Goal: Information Seeking & Learning: Stay updated

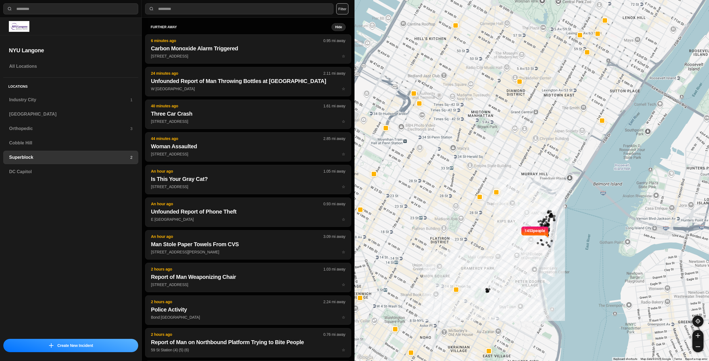
select select "*"
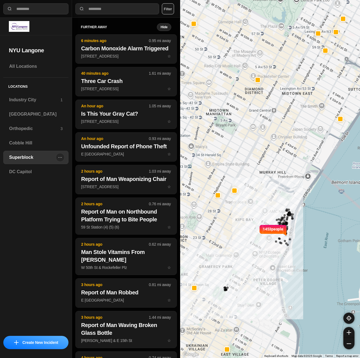
click at [31, 156] on h3 "Superblock" at bounding box center [32, 157] width 46 height 7
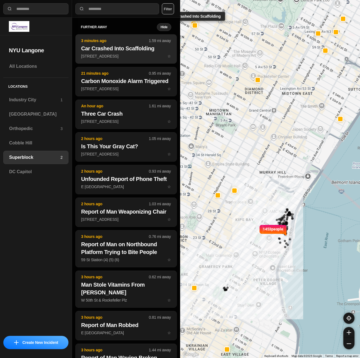
click at [121, 57] on p "[STREET_ADDRESS] ☆" at bounding box center [126, 56] width 90 height 6
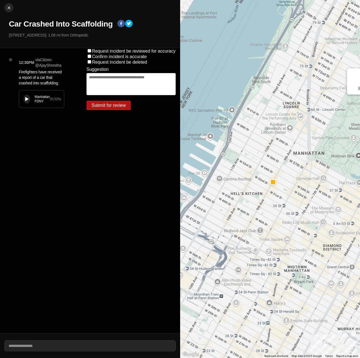
click at [31, 100] on div "Manhattan FDNY 30.525 s" at bounding box center [41, 99] width 45 height 17
click at [24, 97] on button at bounding box center [27, 99] width 7 height 9
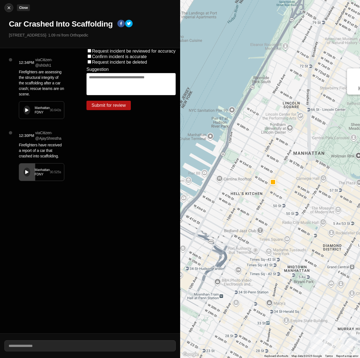
click at [8, 6] on img at bounding box center [9, 8] width 6 height 6
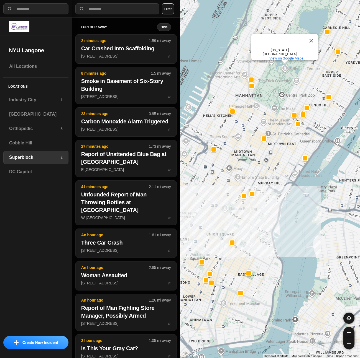
drag, startPoint x: 236, startPoint y: 174, endPoint x: 253, endPoint y: 186, distance: 20.7
click at [253, 186] on div "[GEOGRAPHIC_DATA][US_STATE] View on Google Maps" at bounding box center [270, 179] width 180 height 358
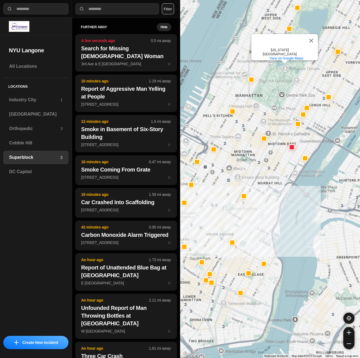
click at [170, 11] on button "Filter" at bounding box center [168, 8] width 12 height 11
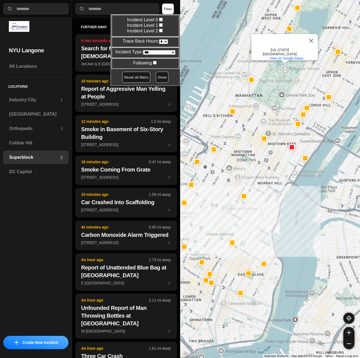
click at [162, 41] on select "* * * * **" at bounding box center [163, 41] width 9 height 5
select select "*"
click at [159, 39] on select "* * * * **" at bounding box center [163, 41] width 9 height 5
click at [158, 79] on button "Done" at bounding box center [162, 77] width 13 height 11
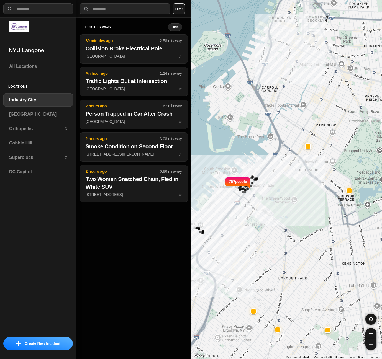
select select "*"
click at [26, 114] on h3 "[GEOGRAPHIC_DATA]" at bounding box center [38, 114] width 58 height 7
